Goal: Task Accomplishment & Management: Manage account settings

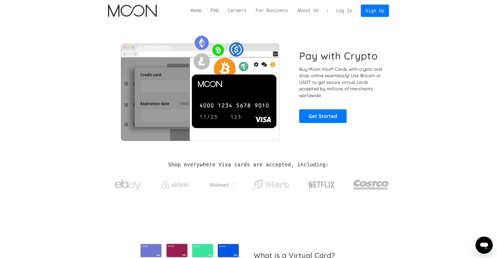
click at [347, 6] on link "Log In" at bounding box center [344, 11] width 25 height 12
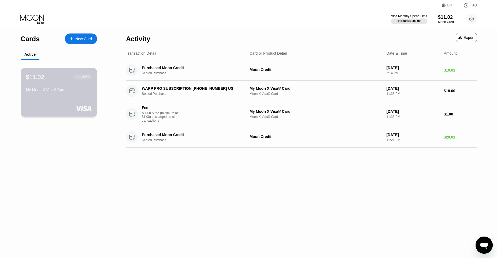
click at [57, 105] on div "$11.02 ● ● ● ● 2954 My Moon X Visa® Card" at bounding box center [59, 92] width 77 height 49
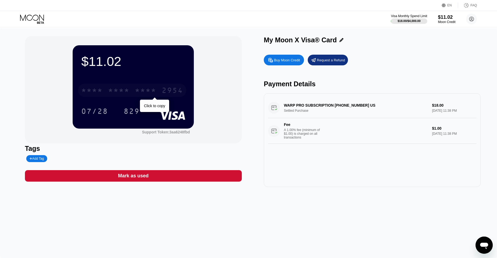
click at [116, 91] on div "* * * *" at bounding box center [118, 91] width 21 height 9
